Goal: Navigation & Orientation: Find specific page/section

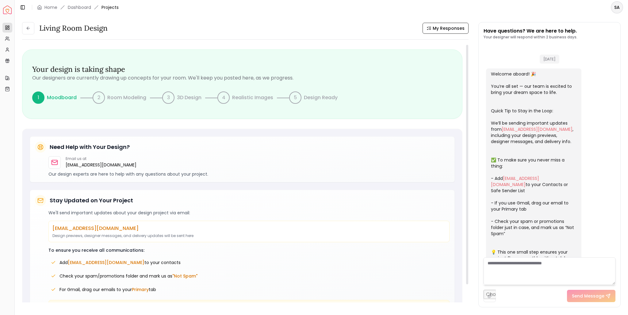
scroll to position [132, 0]
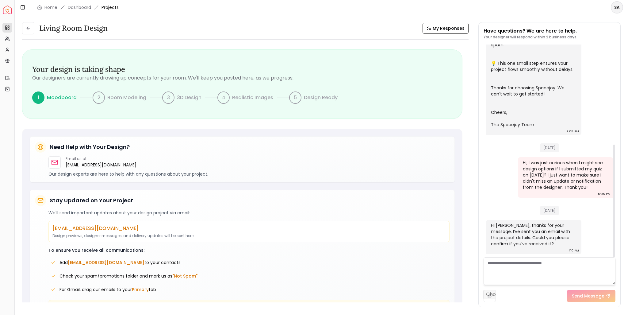
click at [519, 230] on div "Hi [PERSON_NAME], thanks for your message. I’ve sent you an email with the proj…" at bounding box center [533, 234] width 84 height 25
click at [536, 243] on div "Hi [PERSON_NAME], thanks for your message. I’ve sent you an email with the proj…" at bounding box center [533, 234] width 84 height 25
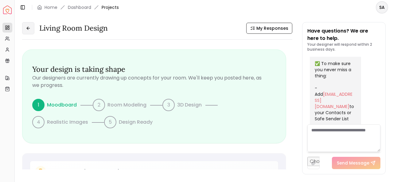
click at [29, 29] on icon at bounding box center [28, 28] width 5 height 5
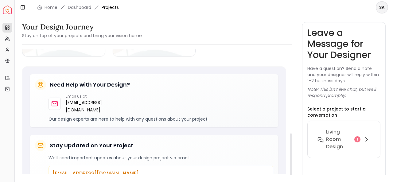
scroll to position [238, 0]
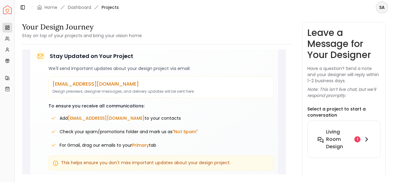
click at [337, 140] on h6 "Living Room design" at bounding box center [339, 139] width 26 height 22
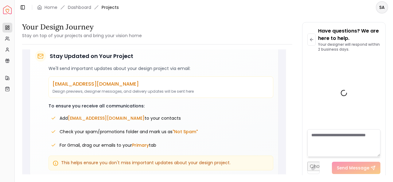
scroll to position [537, 0]
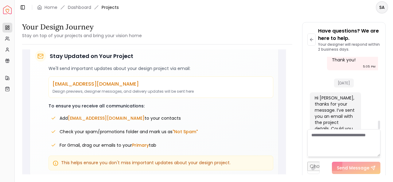
click at [333, 103] on div "Hi [PERSON_NAME], thanks for your message. I’ve sent you an email with the proj…" at bounding box center [334, 122] width 40 height 55
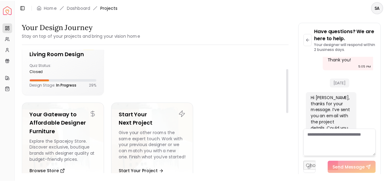
scroll to position [0, 0]
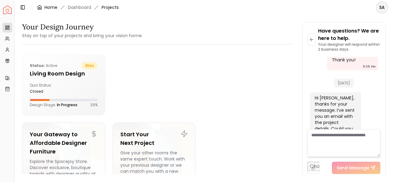
click at [47, 6] on link "Home" at bounding box center [50, 7] width 13 height 6
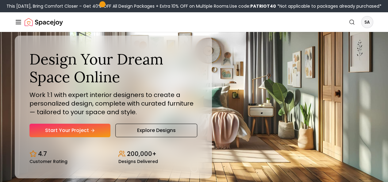
click at [0, 0] on link "AI Design" at bounding box center [0, 0] width 0 height 0
